Goal: Task Accomplishment & Management: Manage account settings

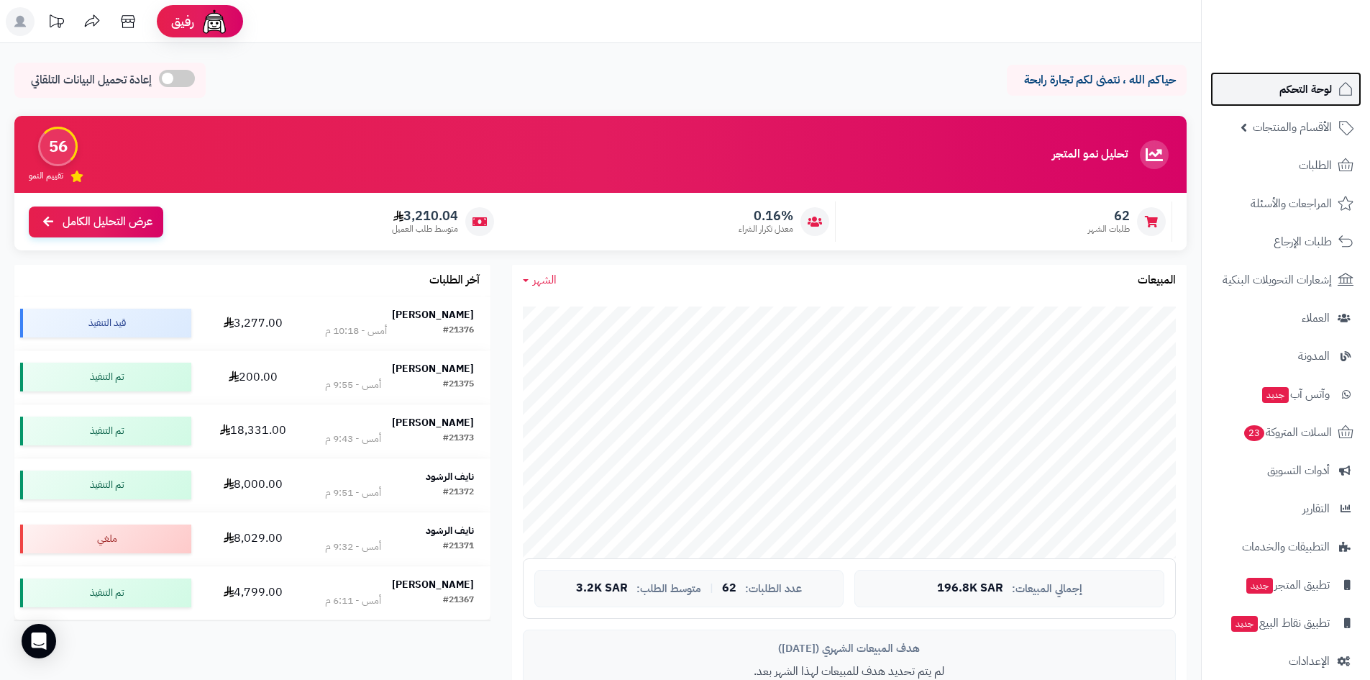
click at [1264, 89] on link "لوحة التحكم" at bounding box center [1286, 89] width 151 height 35
click at [1289, 86] on span "لوحة التحكم" at bounding box center [1306, 89] width 53 height 20
click at [447, 307] on strong "[PERSON_NAME]" at bounding box center [433, 313] width 82 height 15
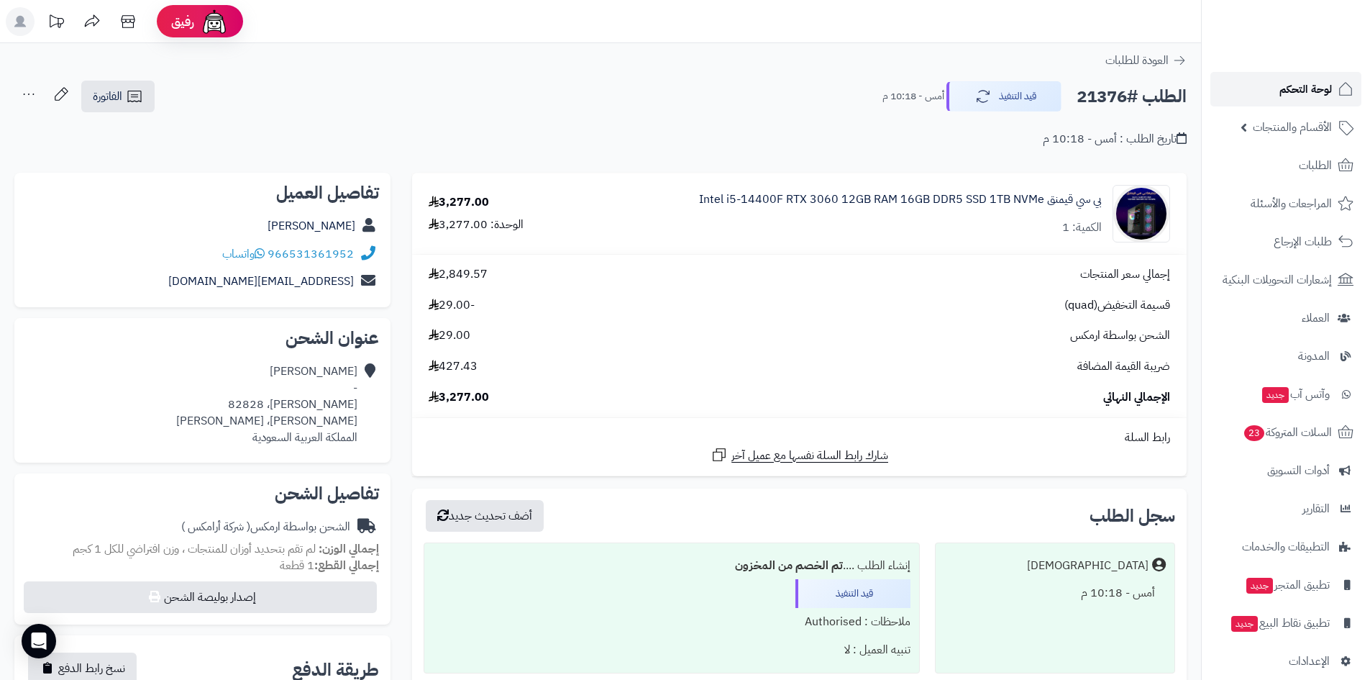
click at [1286, 79] on span "لوحة التحكم" at bounding box center [1306, 89] width 53 height 20
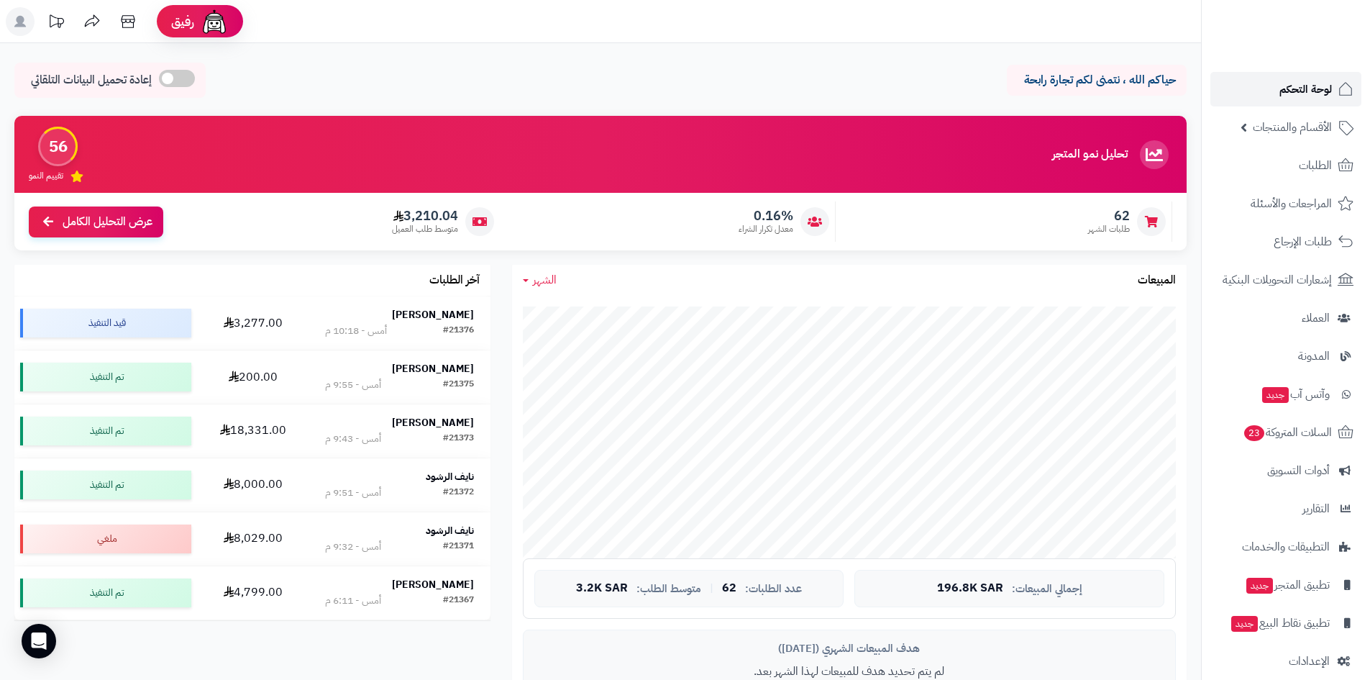
click at [1296, 101] on link "لوحة التحكم" at bounding box center [1286, 89] width 151 height 35
click at [1282, 76] on link "لوحة التحكم" at bounding box center [1286, 89] width 151 height 35
click at [1265, 91] on link "لوحة التحكم" at bounding box center [1286, 89] width 151 height 35
click at [1315, 86] on span "لوحة التحكم" at bounding box center [1306, 89] width 53 height 20
click at [445, 309] on strong "[PERSON_NAME]" at bounding box center [433, 313] width 82 height 15
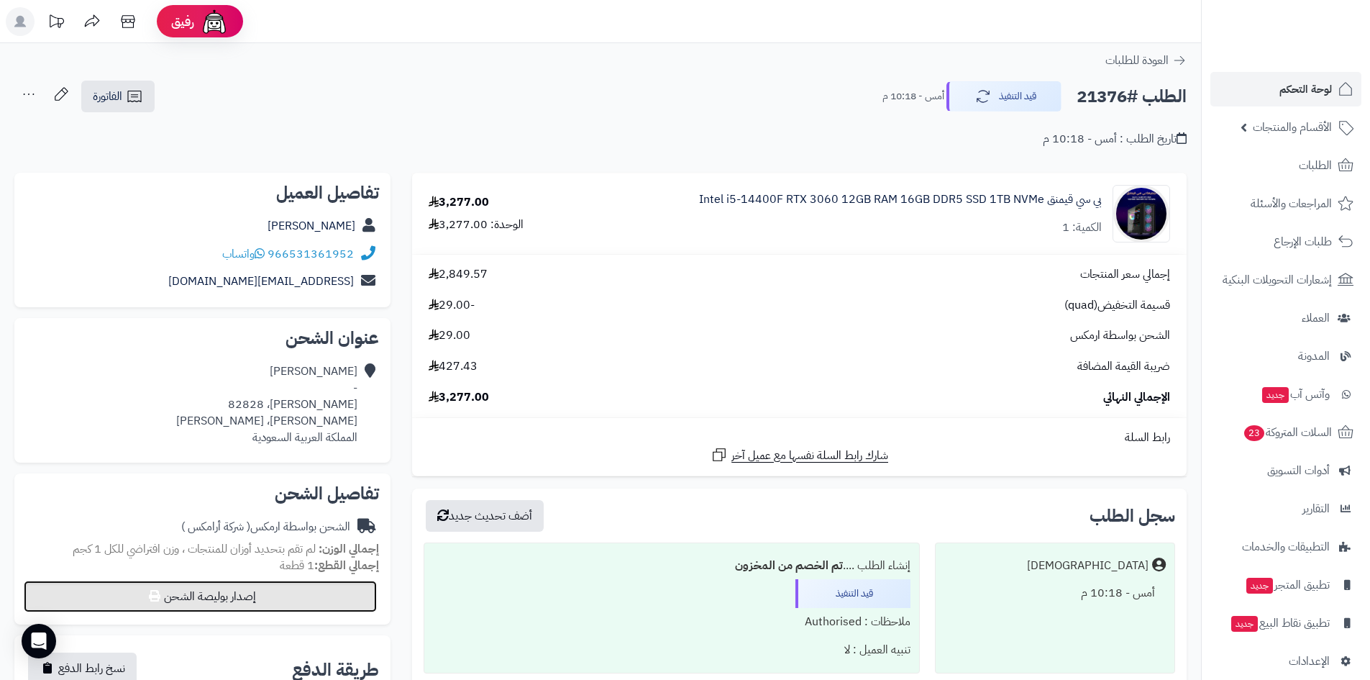
click at [304, 598] on button "إصدار بوليصة الشحن" at bounding box center [200, 597] width 353 height 32
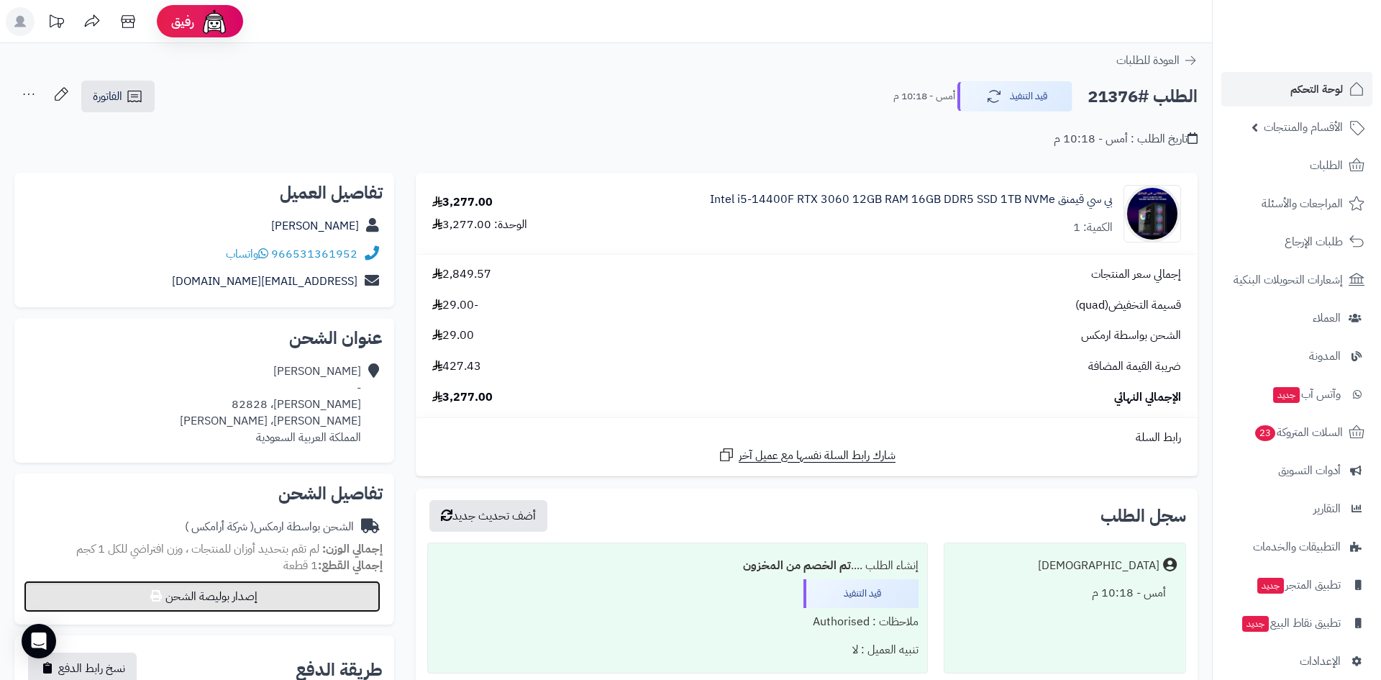
select select "******"
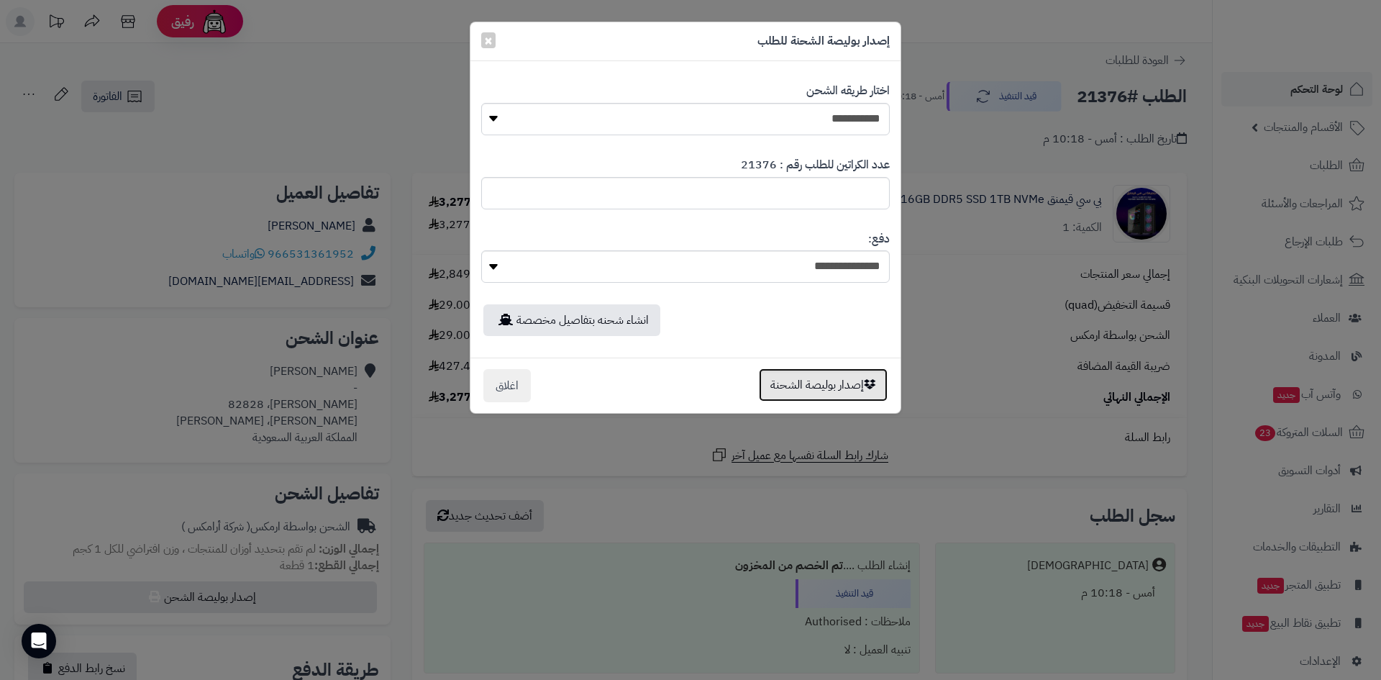
click at [810, 390] on button "إصدار بوليصة الشحنة" at bounding box center [823, 384] width 129 height 33
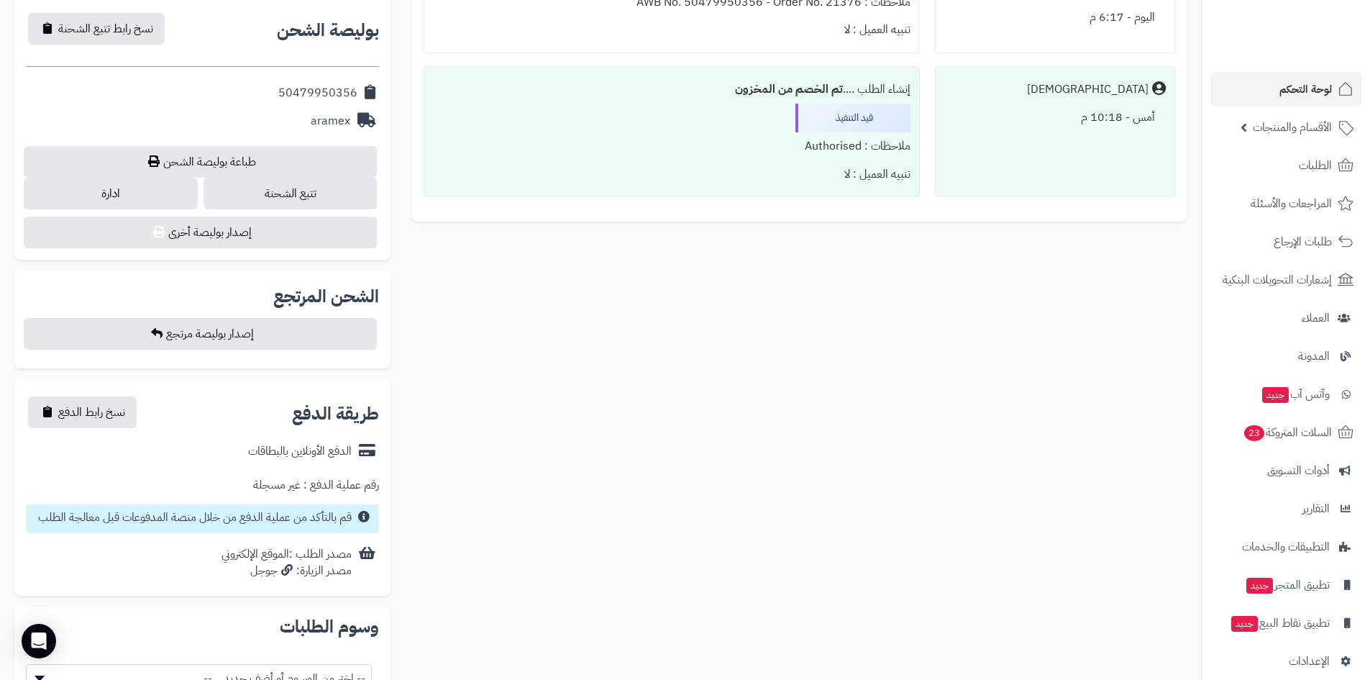
scroll to position [557, 0]
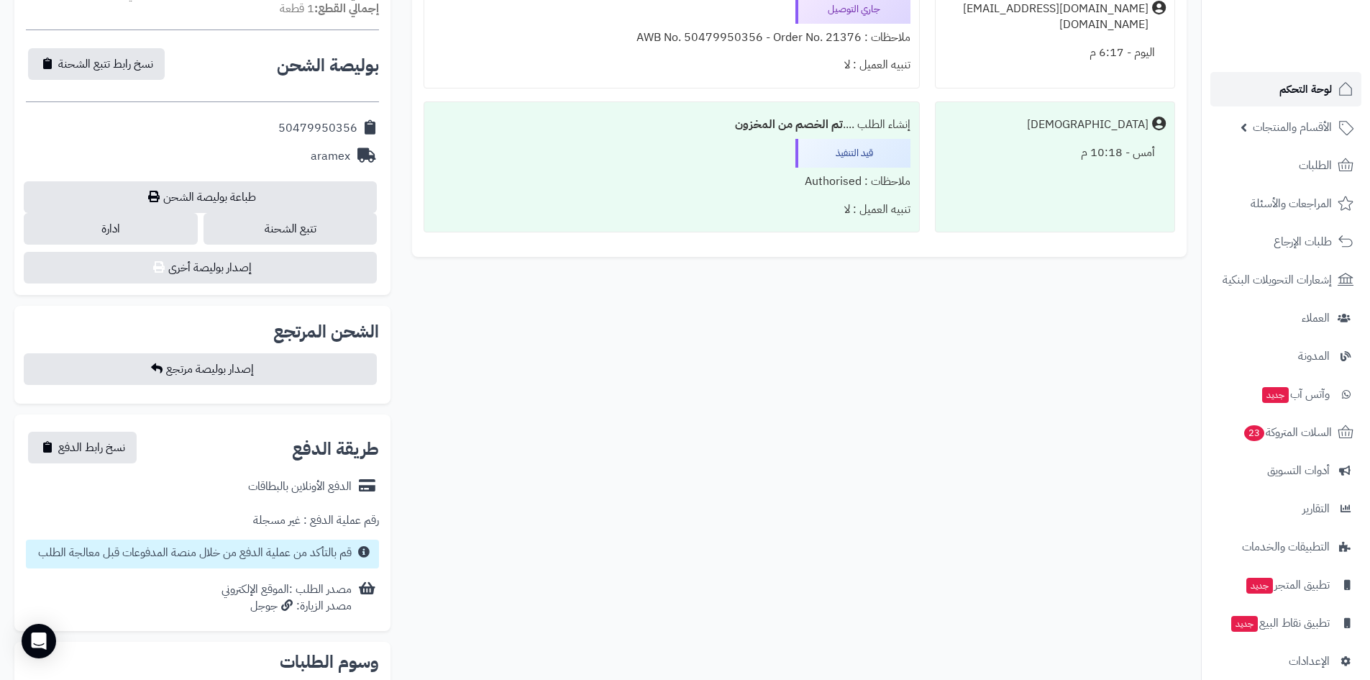
click at [1277, 100] on link "لوحة التحكم" at bounding box center [1286, 89] width 151 height 35
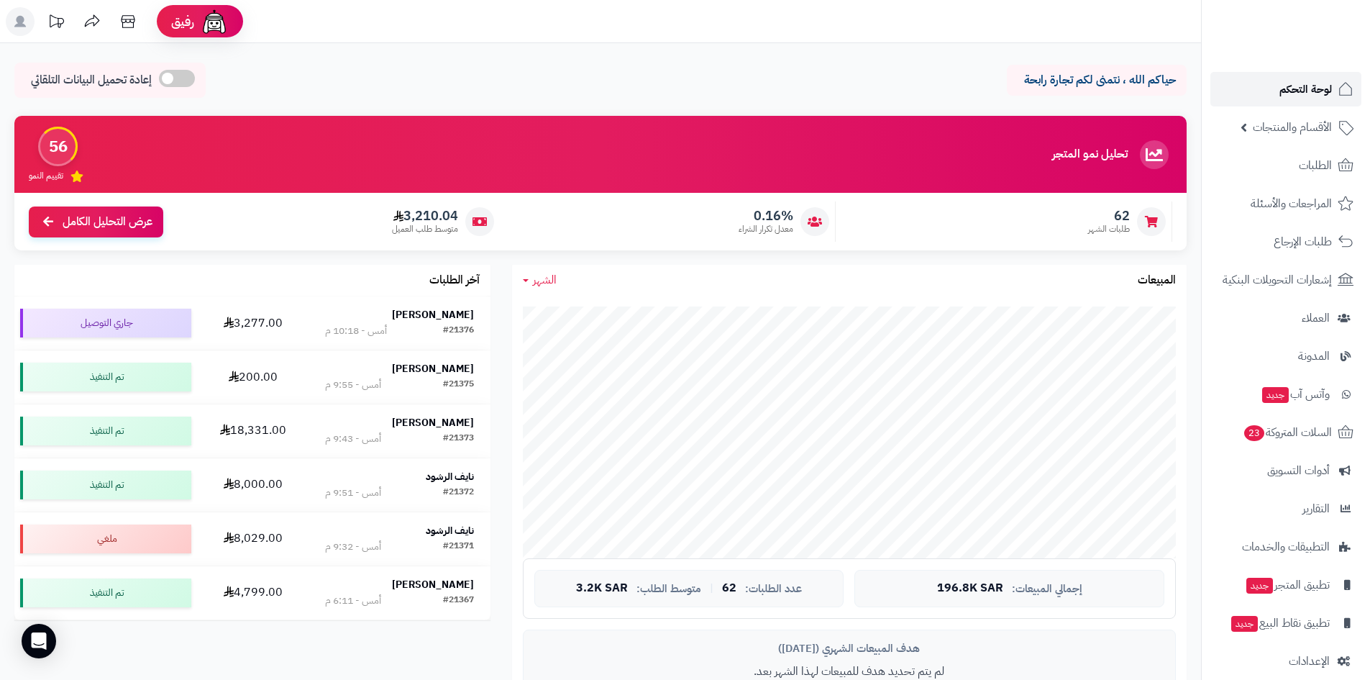
click at [1288, 86] on span "لوحة التحكم" at bounding box center [1306, 89] width 53 height 20
click at [1267, 95] on link "لوحة التحكم" at bounding box center [1286, 89] width 151 height 35
click at [1298, 160] on link "الطلبات" at bounding box center [1286, 165] width 151 height 35
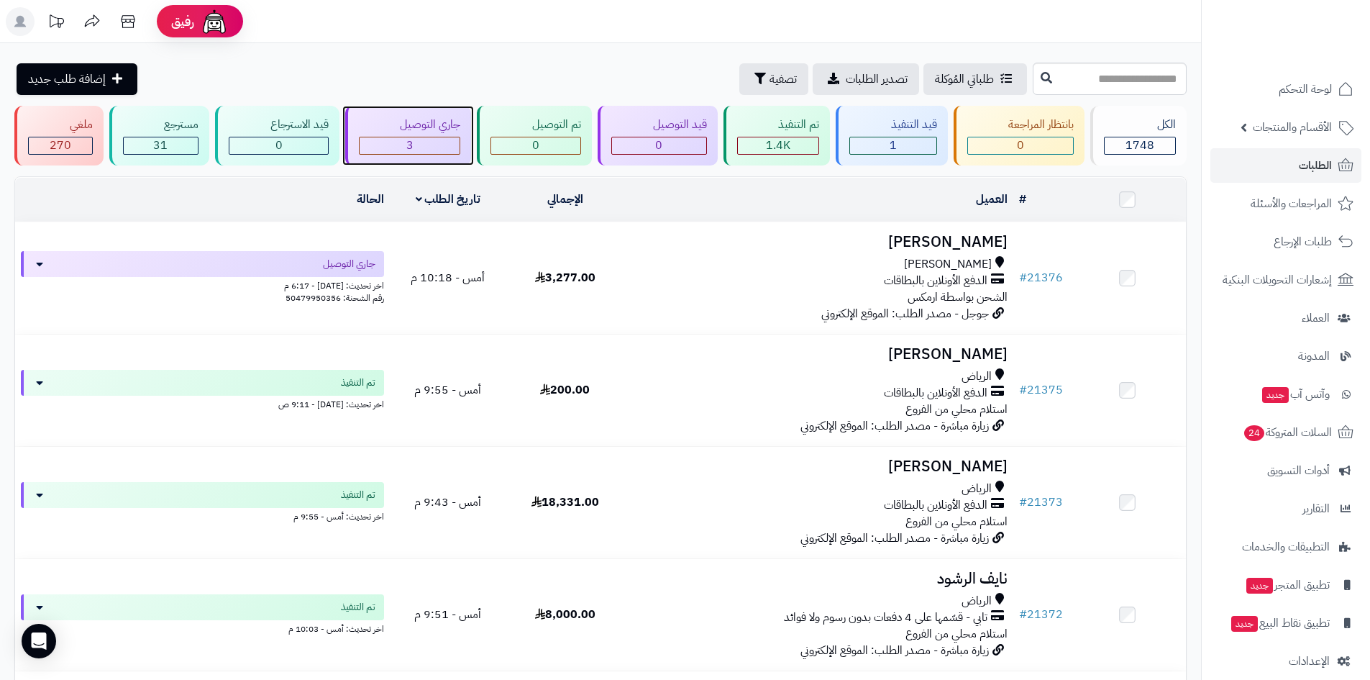
click at [449, 150] on div "3" at bounding box center [410, 145] width 101 height 17
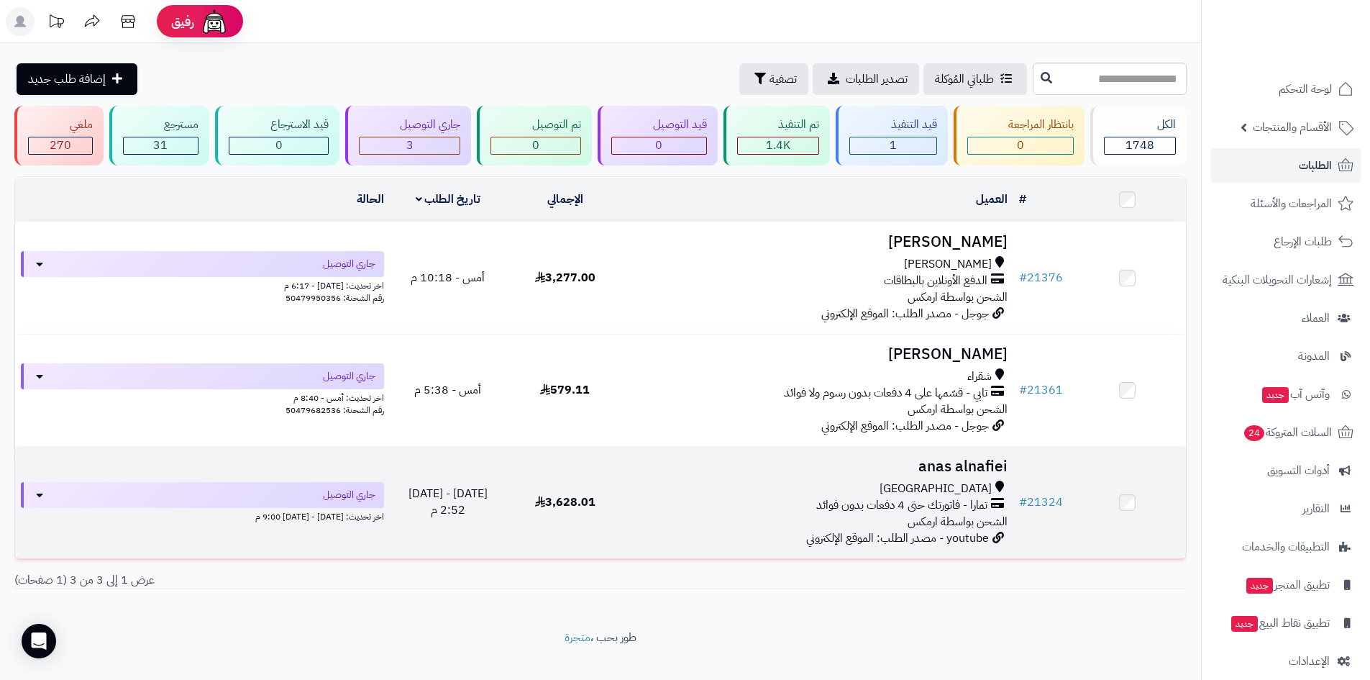
click at [926, 465] on h3 "anas alnafiei" at bounding box center [818, 466] width 378 height 17
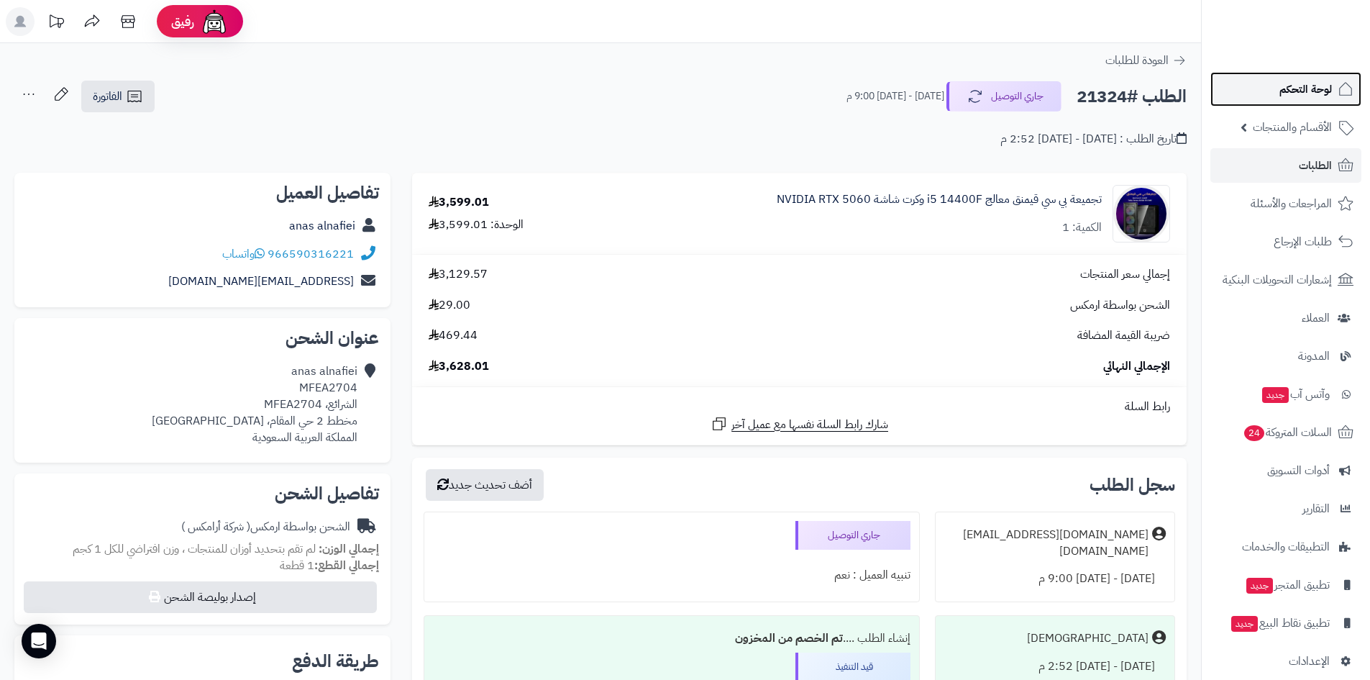
click at [1262, 91] on link "لوحة التحكم" at bounding box center [1286, 89] width 151 height 35
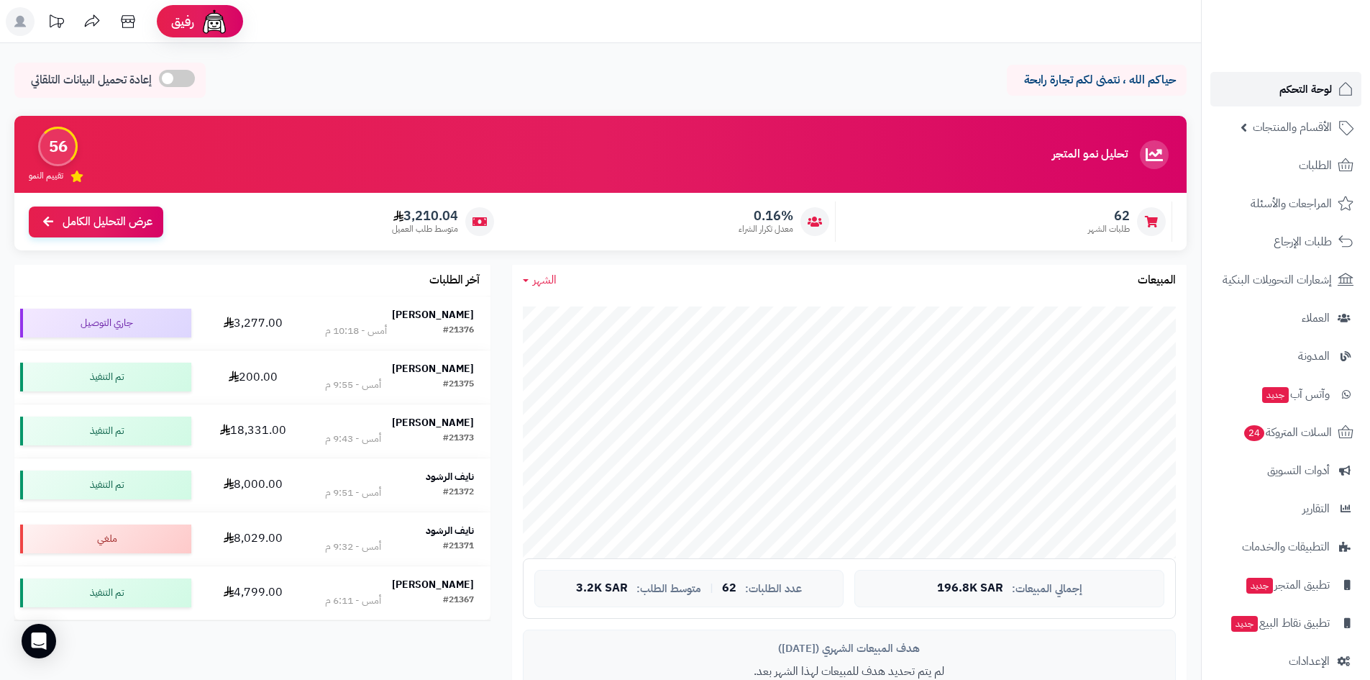
click at [1281, 91] on span "لوحة التحكم" at bounding box center [1306, 89] width 53 height 20
click at [1083, 244] on div "62 طلبات الشهر 0.16% معدل تكرار الشراء 3,210.04 متوسط طلب العميل عرض التحليل ال…" at bounding box center [600, 222] width 1173 height 58
click at [1289, 101] on link "لوحة التحكم" at bounding box center [1286, 89] width 151 height 35
click at [1298, 82] on span "لوحة التحكم" at bounding box center [1306, 89] width 53 height 20
click at [1293, 74] on link "لوحة التحكم" at bounding box center [1286, 89] width 151 height 35
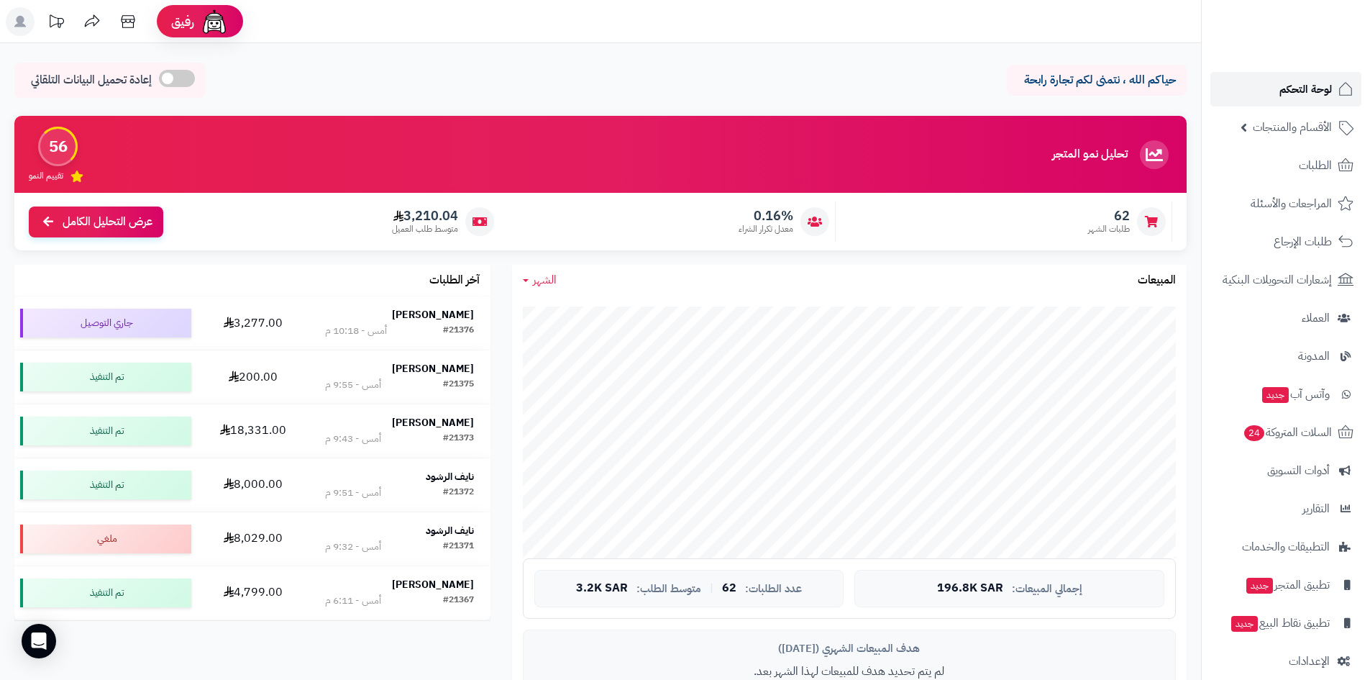
drag, startPoint x: 1283, startPoint y: 97, endPoint x: 1275, endPoint y: 99, distance: 8.2
click at [1283, 97] on span "لوحة التحكم" at bounding box center [1306, 89] width 53 height 20
